Goal: Task Accomplishment & Management: Manage account settings

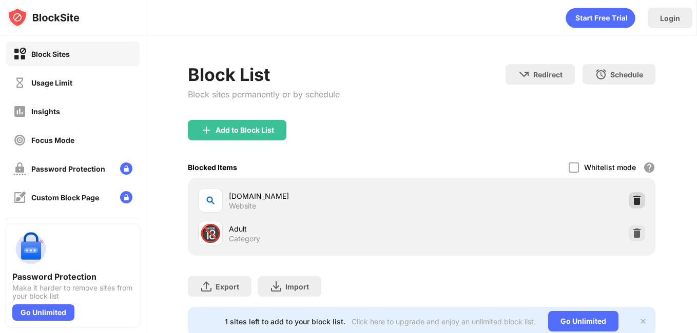
click at [631, 201] on img at bounding box center [636, 200] width 10 height 10
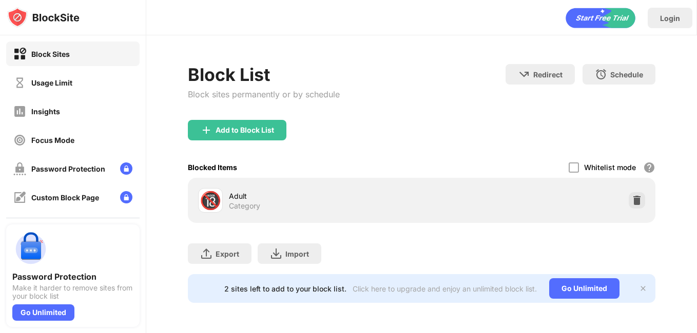
click at [223, 114] on div "Block List Block sites permanently or by schedule" at bounding box center [264, 92] width 152 height 56
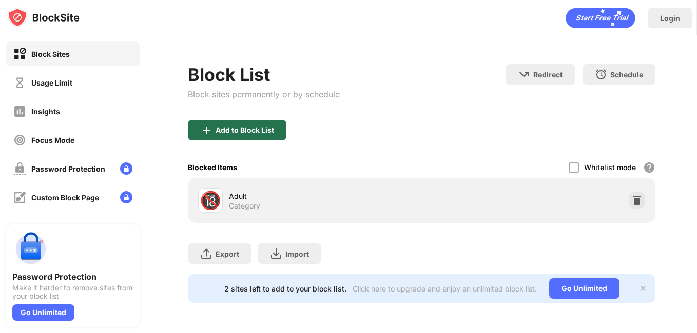
click at [232, 132] on div "Add to Block List" at bounding box center [244, 130] width 58 height 8
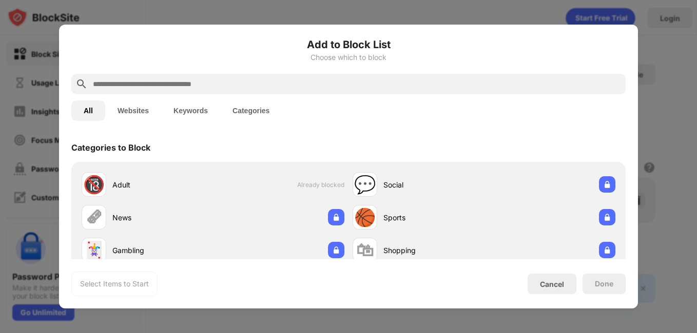
click at [128, 87] on input "text" at bounding box center [356, 84] width 529 height 12
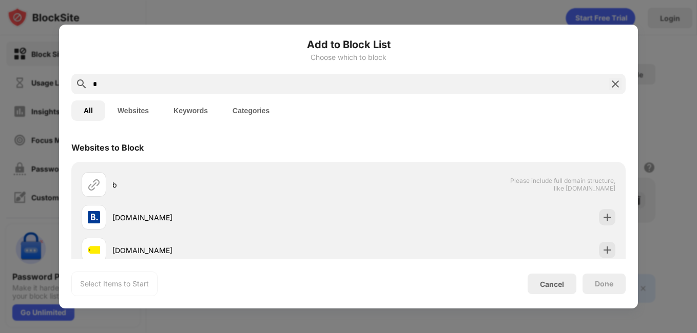
click at [124, 109] on button "Websites" at bounding box center [133, 111] width 56 height 21
click at [89, 116] on button "All" at bounding box center [88, 111] width 34 height 21
click at [130, 92] on div "*" at bounding box center [348, 84] width 554 height 21
click at [129, 86] on input "*" at bounding box center [348, 84] width 513 height 12
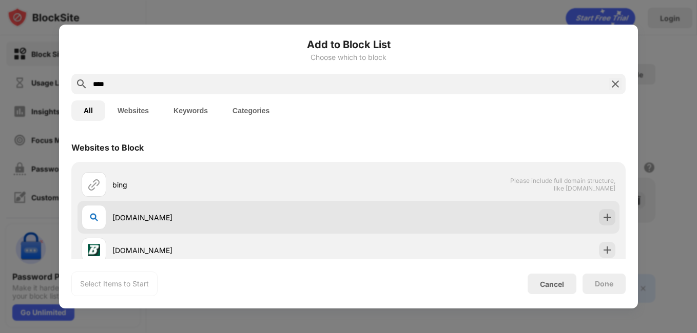
type input "****"
click at [271, 225] on div "bing.com" at bounding box center [215, 217] width 267 height 25
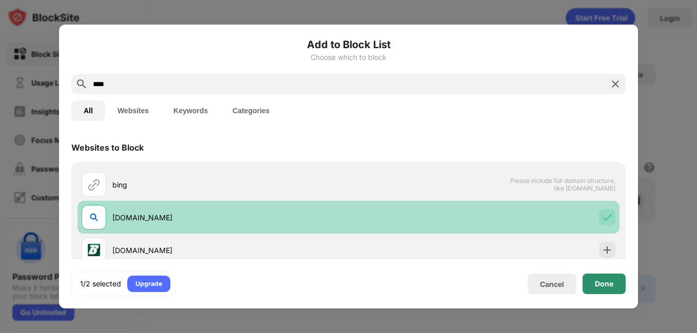
drag, startPoint x: 601, startPoint y: 284, endPoint x: 394, endPoint y: 203, distance: 221.7
click at [599, 284] on div "Done" at bounding box center [603, 284] width 18 height 8
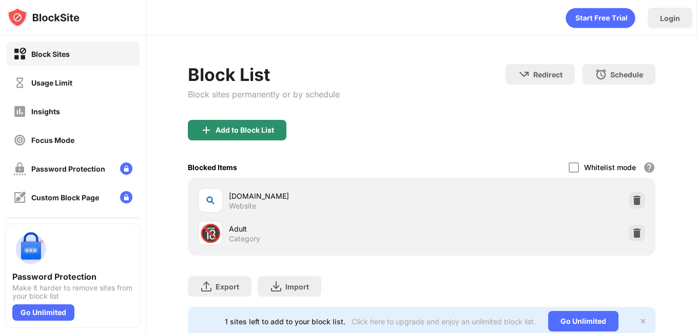
click at [266, 127] on div "Add to Block List" at bounding box center [244, 130] width 58 height 8
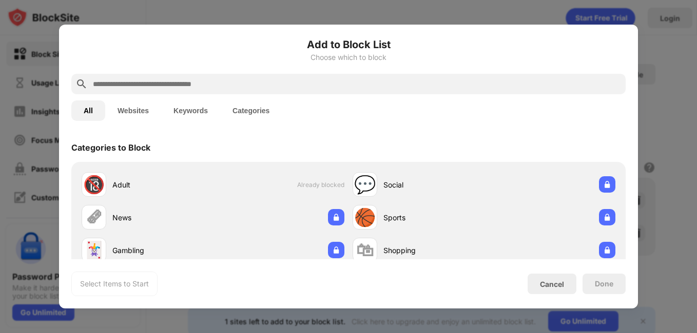
click at [218, 83] on input "text" at bounding box center [356, 84] width 529 height 12
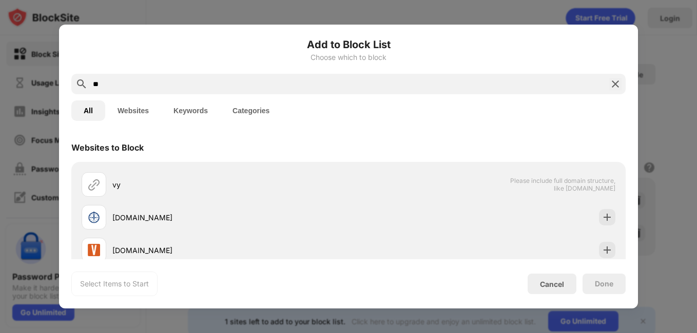
type input "**"
click at [669, 102] on div at bounding box center [348, 166] width 697 height 333
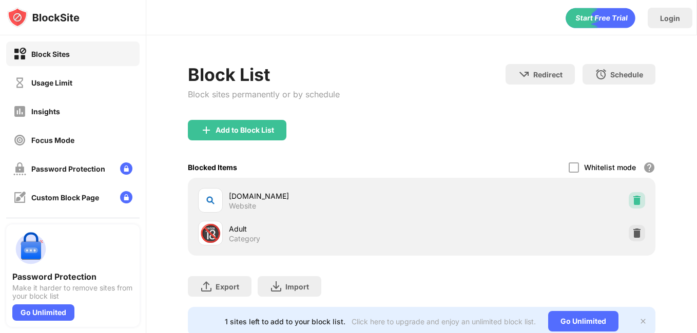
click at [631, 198] on img at bounding box center [636, 200] width 10 height 10
